Goal: Find specific page/section: Locate a particular part of the current website

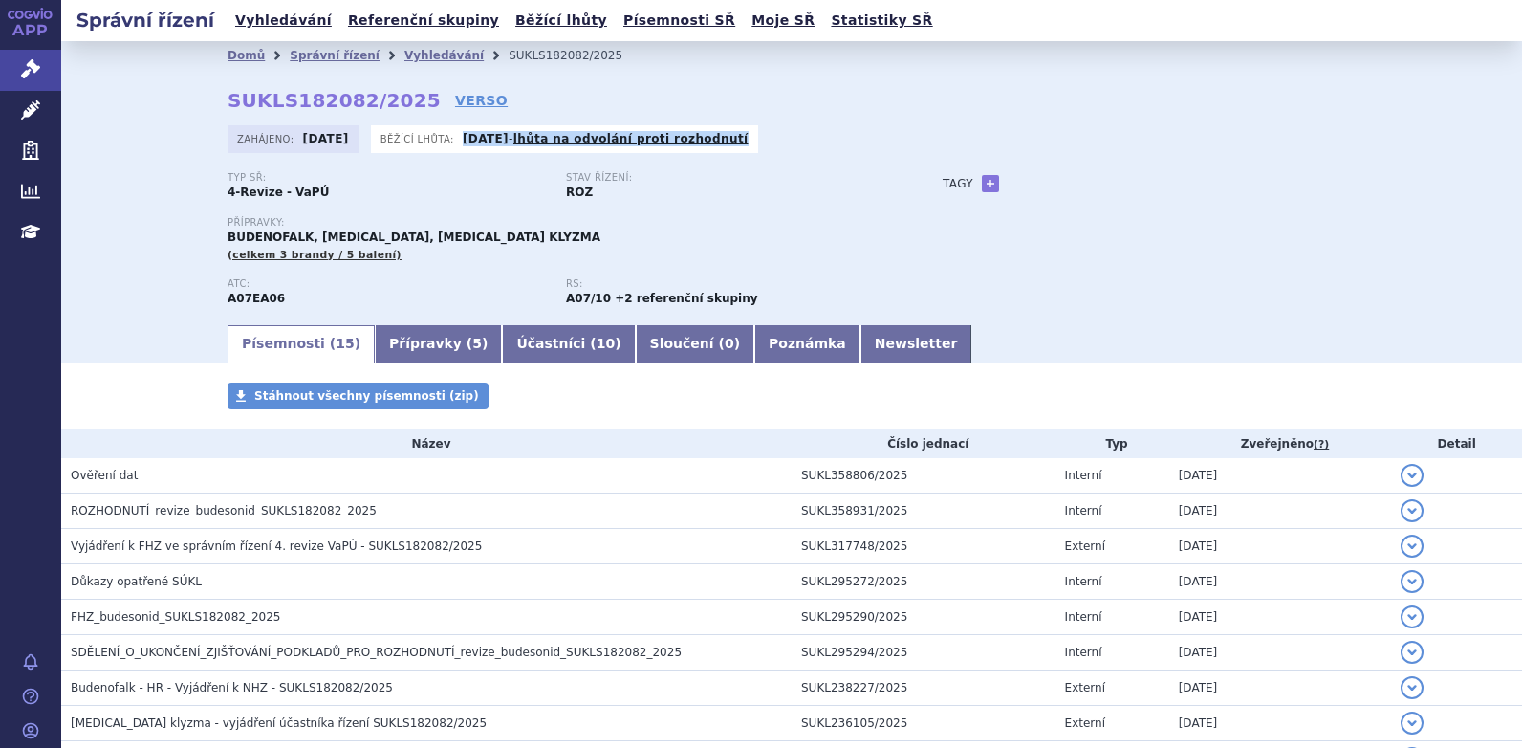
drag, startPoint x: 664, startPoint y: 141, endPoint x: 459, endPoint y: 140, distance: 204.6
click at [459, 140] on div "Běžící lhůta: [DATE] - lhůta na odvolání proti rozhodnutí" at bounding box center [564, 139] width 387 height 28
copy p "[DATE] - lhůta na odvolání proti rozhodnutí"
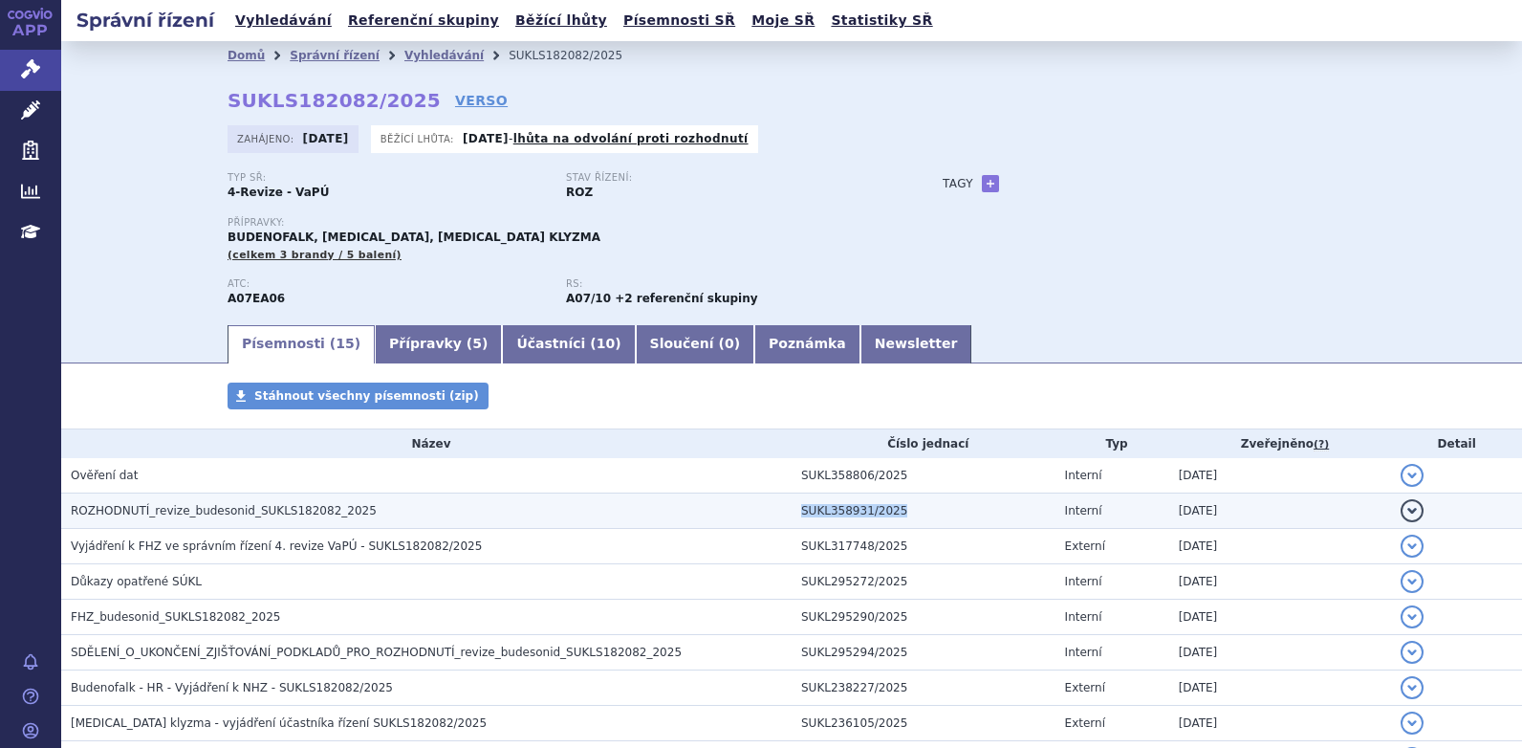
drag, startPoint x: 898, startPoint y: 508, endPoint x: 757, endPoint y: 510, distance: 140.6
click at [757, 510] on tr "ROZHODNUTÍ_revize_budesonid_SUKLS182082_2025 SUKL358931/2025 Interní [DATE] det…" at bounding box center [791, 510] width 1461 height 35
copy tr "SUKL358931/2025"
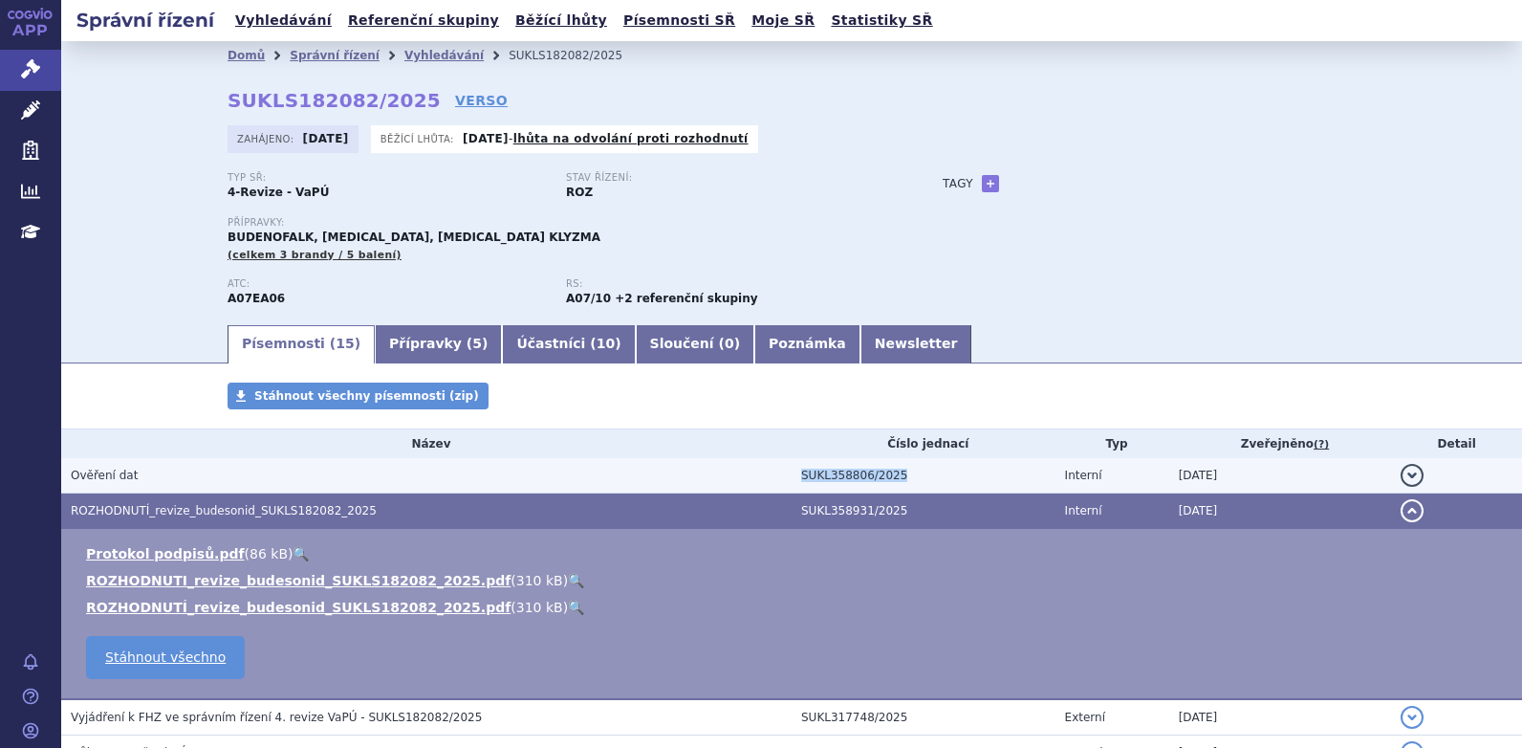
drag, startPoint x: 858, startPoint y: 469, endPoint x: 787, endPoint y: 463, distance: 71.0
click at [792, 463] on td "SUKL358806/2025" at bounding box center [924, 475] width 264 height 35
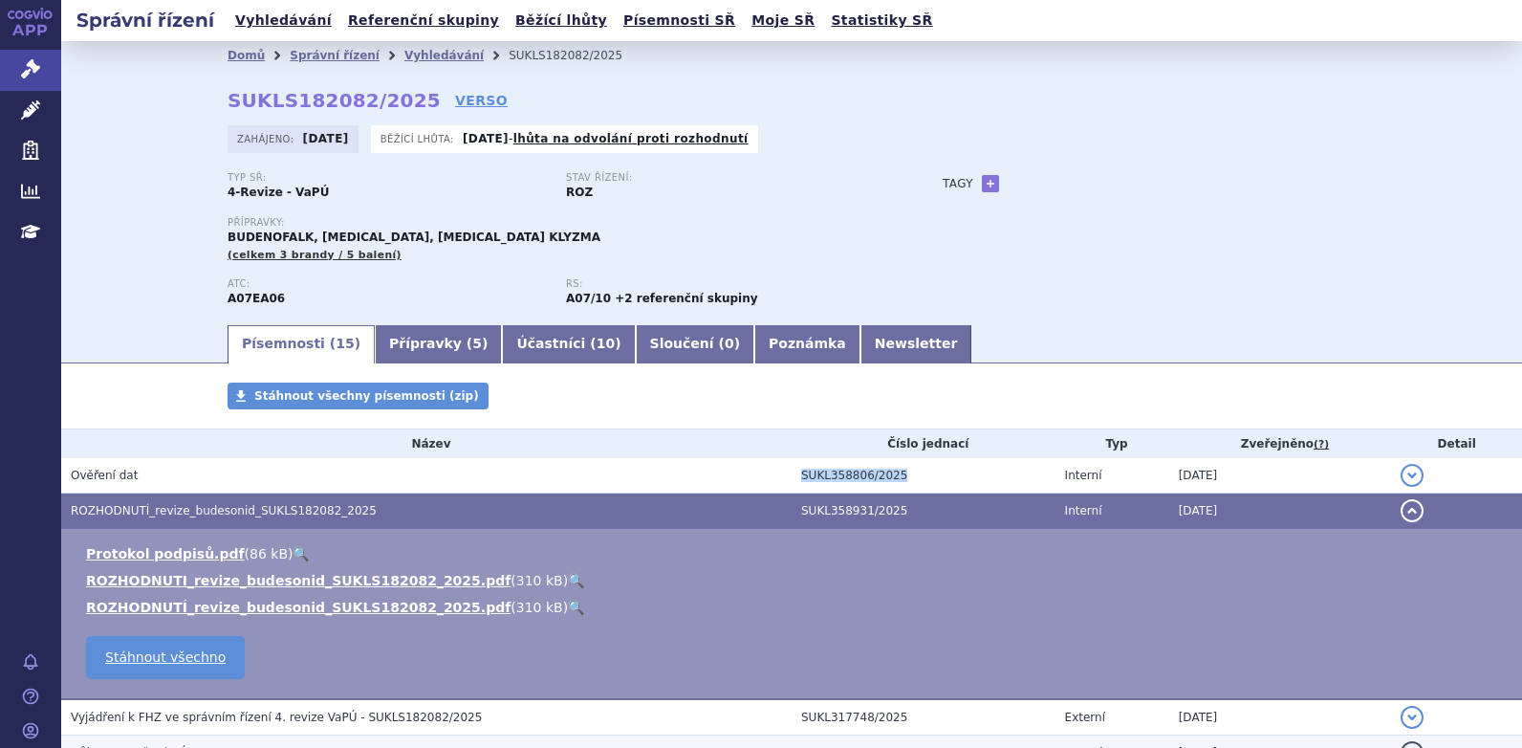
copy td "SUKL358806/2025"
